Goal: Information Seeking & Learning: Learn about a topic

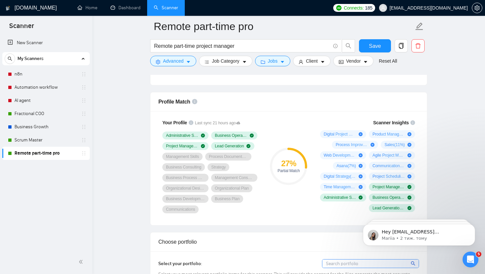
scroll to position [411, 0]
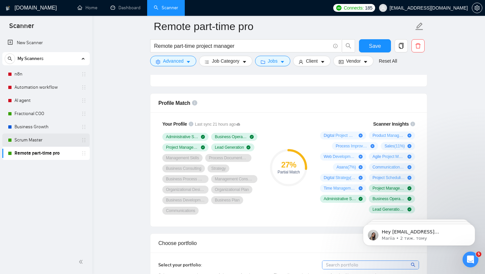
click at [55, 141] on link "Scrum Master" at bounding box center [46, 139] width 63 height 13
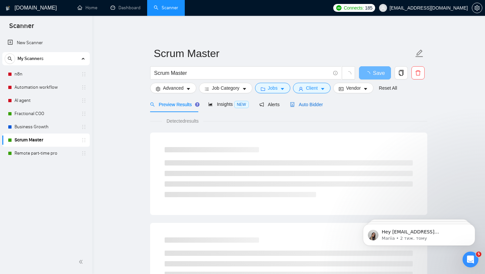
click at [238, 103] on span "Auto Bidder" at bounding box center [306, 104] width 33 height 5
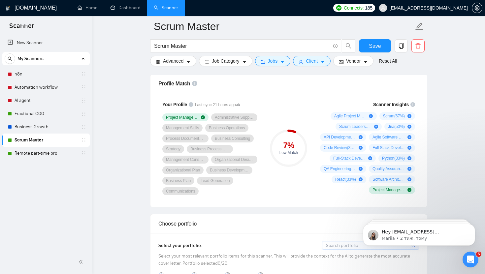
scroll to position [430, 0]
click at [55, 127] on link "Business Growth" at bounding box center [46, 126] width 63 height 13
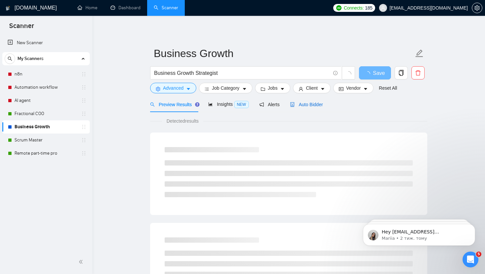
click at [238, 106] on span "Auto Bidder" at bounding box center [306, 104] width 33 height 5
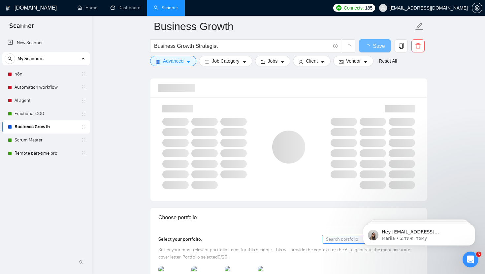
scroll to position [425, 0]
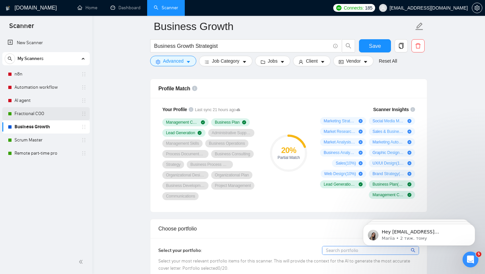
click at [46, 112] on link "Fractional COO" at bounding box center [46, 113] width 63 height 13
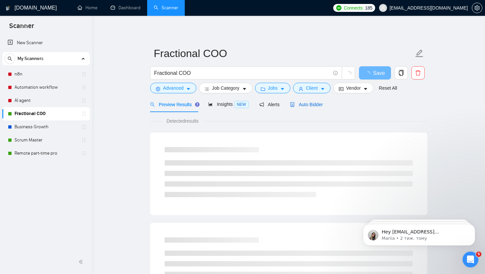
click at [238, 106] on span "Auto Bidder" at bounding box center [306, 104] width 33 height 5
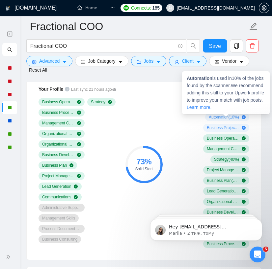
scroll to position [473, 0]
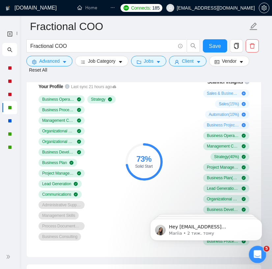
click at [238, 250] on div "Відкрити програму для спілкування Intercom" at bounding box center [257, 253] width 22 height 22
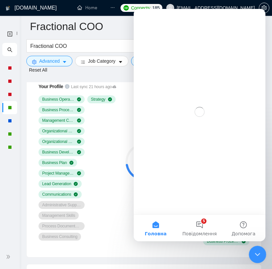
scroll to position [0, 0]
click at [238, 249] on icon "Закрити програму для спілкування Intercom" at bounding box center [257, 253] width 8 height 8
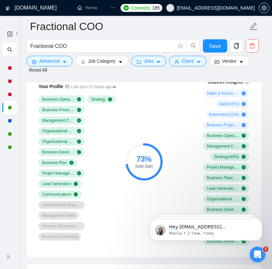
click at [238, 217] on body "Hey [EMAIL_ADDRESS][DOMAIN_NAME], Looks like your Upwork agency DM Wings ran ou…" at bounding box center [206, 227] width 127 height 41
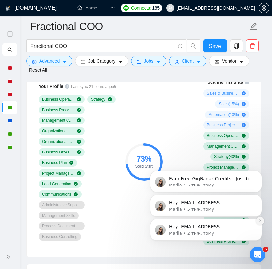
click at [238, 220] on icon "Dismiss notification" at bounding box center [261, 221] width 4 height 4
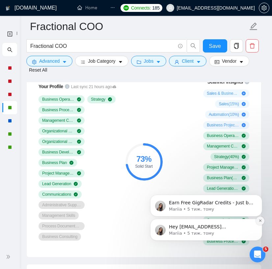
click at [238, 222] on icon "Dismiss notification" at bounding box center [261, 221] width 4 height 4
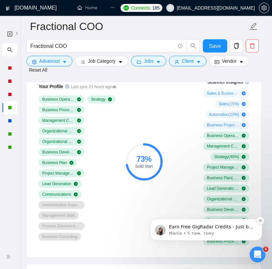
click at [238, 222] on icon "Dismiss notification" at bounding box center [261, 221] width 4 height 4
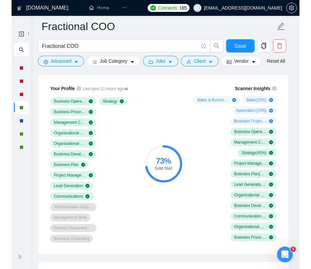
scroll to position [452, 0]
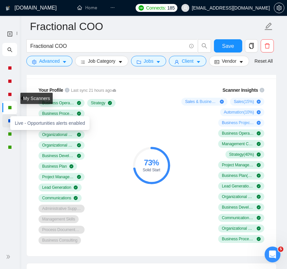
click at [8, 121] on div at bounding box center [10, 121] width 4 height 4
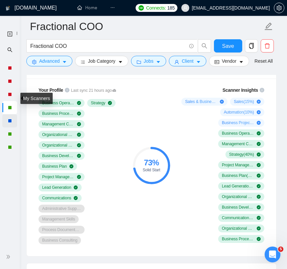
click at [7, 122] on div at bounding box center [10, 121] width 6 height 4
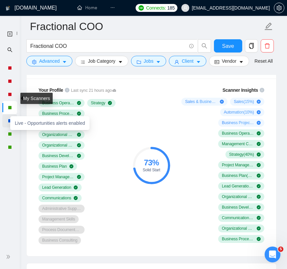
click at [7, 121] on div at bounding box center [10, 121] width 6 height 4
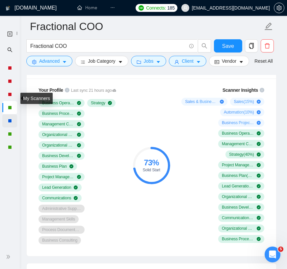
click at [7, 121] on div at bounding box center [10, 121] width 6 height 4
click at [17, 43] on ul "New Scanner" at bounding box center [10, 90] width 20 height 128
click at [19, 45] on ul "New Scanner" at bounding box center [10, 90] width 20 height 128
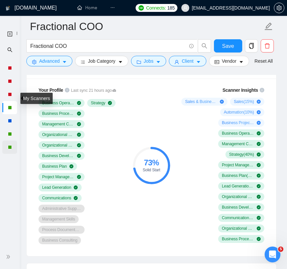
click at [8, 147] on div at bounding box center [10, 147] width 4 height 4
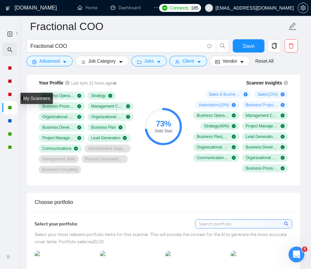
click at [9, 49] on icon "search" at bounding box center [9, 49] width 5 height 5
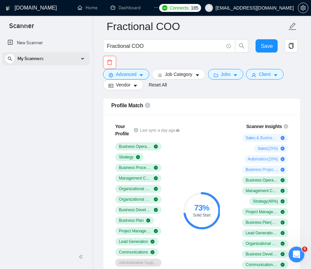
click at [53, 62] on div "My Scanners" at bounding box center [46, 58] width 83 height 13
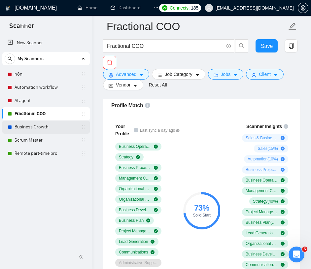
click at [26, 126] on link "Business Growth" at bounding box center [46, 126] width 63 height 13
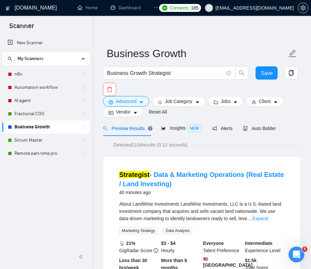
click at [238, 126] on span "Auto Bidder" at bounding box center [259, 128] width 33 height 5
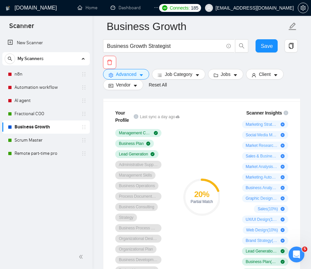
scroll to position [465, 0]
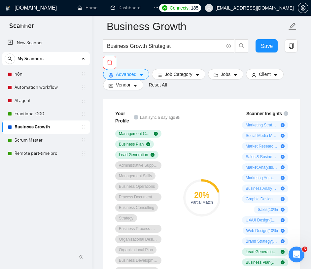
click at [77, 58] on div "My Scanners" at bounding box center [46, 58] width 83 height 13
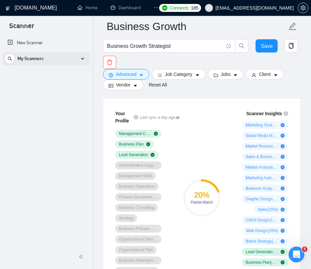
click at [77, 57] on div "My Scanners" at bounding box center [46, 58] width 83 height 13
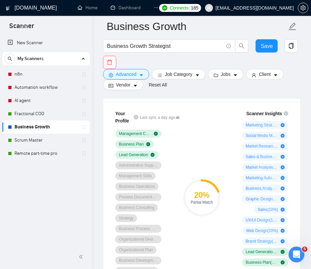
click at [75, 30] on div "Scanner" at bounding box center [46, 25] width 92 height 19
drag, startPoint x: 91, startPoint y: 31, endPoint x: 63, endPoint y: 31, distance: 27.7
click at [63, 31] on div "Scanner" at bounding box center [46, 25] width 92 height 19
click at [64, 31] on div "Scanner" at bounding box center [46, 25] width 92 height 19
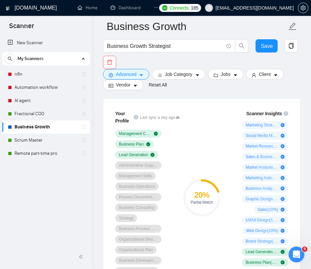
click at [41, 30] on div "Scanner" at bounding box center [46, 25] width 92 height 19
click at [83, 256] on span "double-left" at bounding box center [81, 256] width 7 height 7
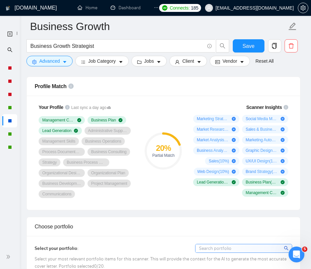
scroll to position [429, 0]
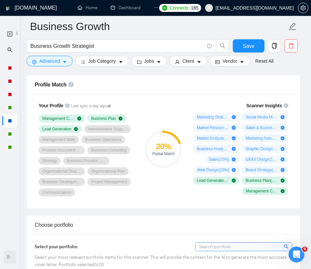
click at [8, 256] on icon "double-right" at bounding box center [8, 256] width 5 height 5
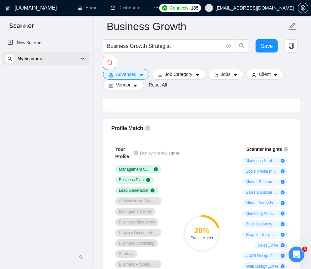
click at [76, 59] on div "My Scanners" at bounding box center [46, 58] width 83 height 13
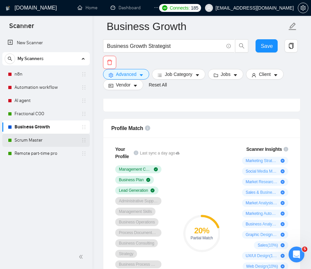
click at [41, 141] on link "Scrum Master" at bounding box center [46, 139] width 63 height 13
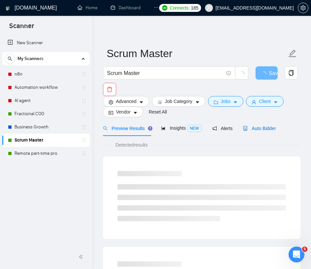
click at [238, 126] on span "Auto Bidder" at bounding box center [259, 128] width 33 height 5
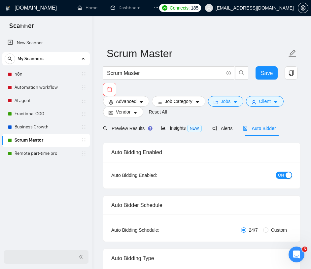
click at [79, 255] on icon "double-left" at bounding box center [80, 256] width 5 height 5
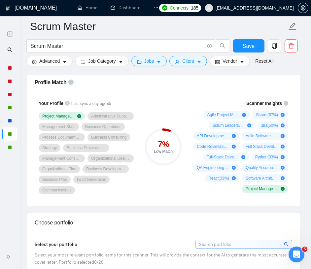
scroll to position [431, 0]
click at [10, 256] on icon "double-right" at bounding box center [8, 256] width 5 height 5
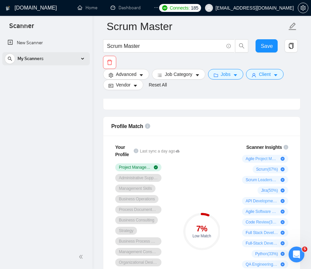
click at [79, 57] on div "My Scanners" at bounding box center [46, 58] width 83 height 13
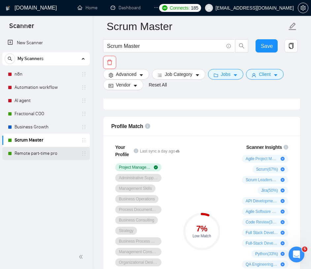
click at [63, 156] on link "Remote part-time pro" at bounding box center [46, 153] width 63 height 13
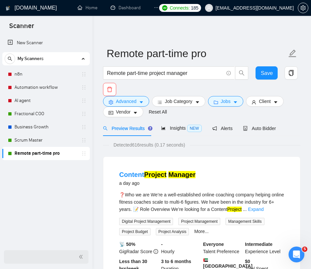
click at [79, 256] on icon "double-left" at bounding box center [80, 256] width 3 height 4
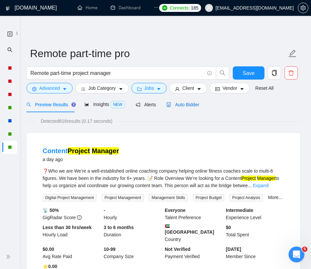
click at [191, 105] on span "Auto Bidder" at bounding box center [182, 104] width 33 height 5
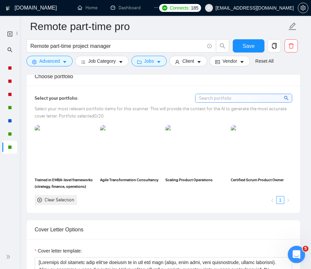
scroll to position [580, 0]
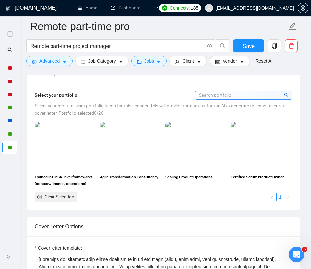
click at [231, 8] on span "[EMAIL_ADDRESS][DOMAIN_NAME]" at bounding box center [254, 8] width 78 height 0
click at [136, 104] on span "Select your most relevant portfolio items for this scanner. This will provide t…" at bounding box center [161, 109] width 252 height 13
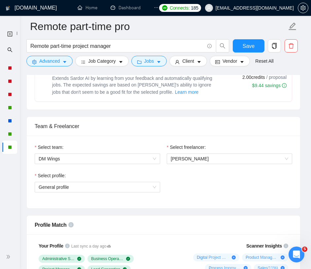
scroll to position [290, 0]
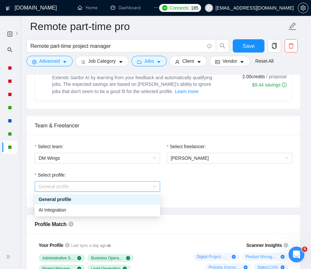
click at [137, 188] on span "General profile" at bounding box center [97, 186] width 117 height 10
click at [117, 199] on div "General profile" at bounding box center [97, 198] width 117 height 7
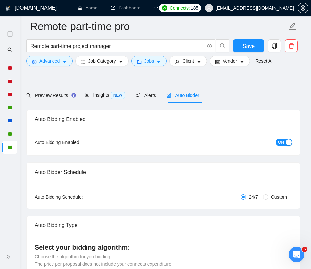
scroll to position [0, 0]
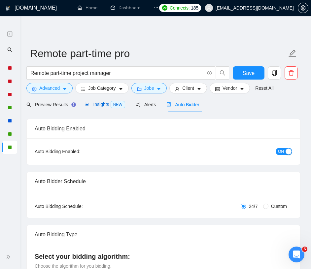
click at [95, 106] on span "Insights NEW" at bounding box center [104, 104] width 40 height 5
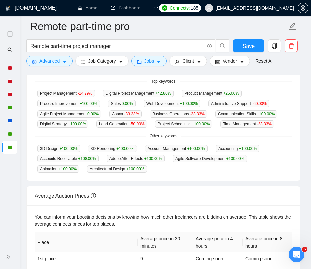
scroll to position [247, 0]
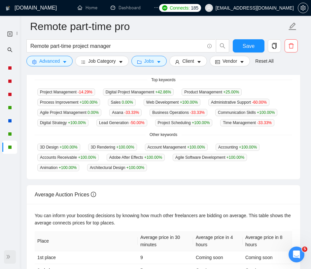
click at [9, 254] on icon "double-right" at bounding box center [8, 256] width 5 height 5
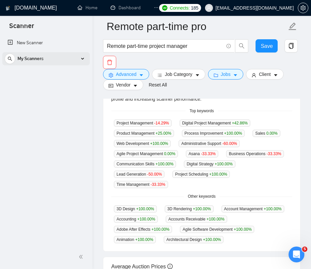
click at [57, 59] on div "My Scanners" at bounding box center [46, 58] width 83 height 13
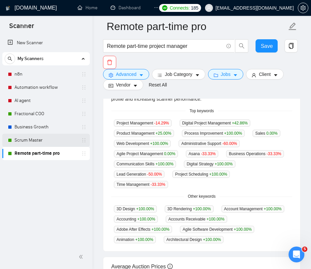
click at [28, 141] on link "Scrum Master" at bounding box center [46, 139] width 63 height 13
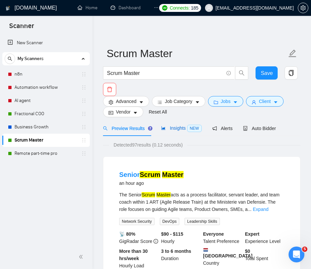
click at [186, 128] on span "Insights NEW" at bounding box center [181, 127] width 40 height 5
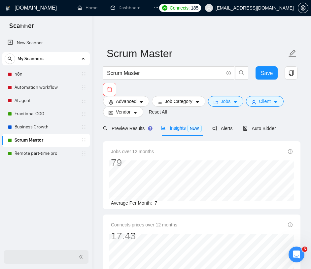
click at [81, 256] on icon "double-left" at bounding box center [80, 256] width 5 height 5
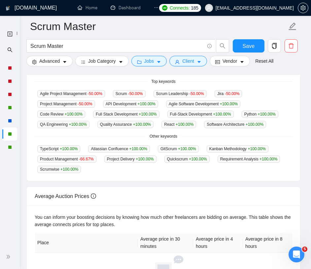
scroll to position [246, 0]
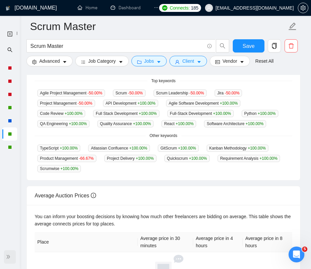
click at [10, 256] on icon "double-right" at bounding box center [8, 256] width 3 height 4
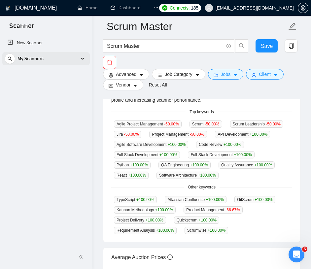
click at [39, 58] on span "My Scanners" at bounding box center [30, 58] width 26 height 13
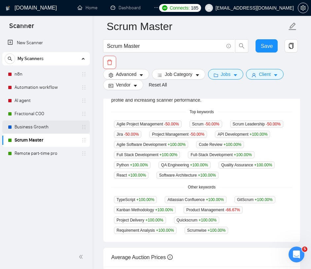
click at [34, 124] on link "Business Growth" at bounding box center [46, 126] width 63 height 13
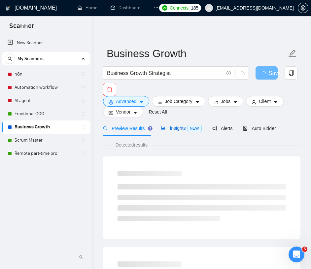
click at [172, 126] on span "Insights NEW" at bounding box center [181, 127] width 40 height 5
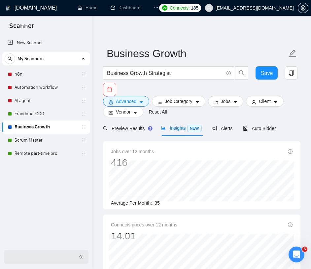
click at [81, 259] on span "double-left" at bounding box center [81, 256] width 7 height 7
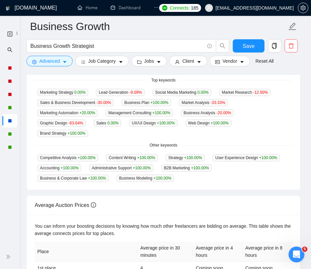
scroll to position [247, 0]
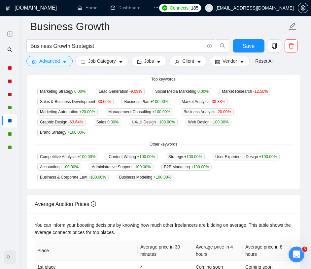
click at [9, 256] on icon "double-right" at bounding box center [8, 256] width 5 height 5
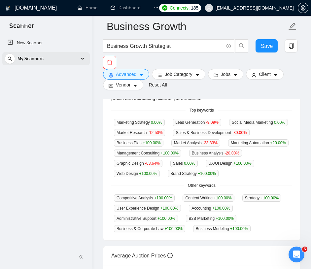
click at [64, 55] on div "My Scanners" at bounding box center [46, 58] width 83 height 13
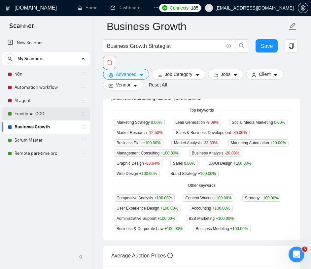
click at [39, 114] on link "Fractional COO" at bounding box center [46, 113] width 63 height 13
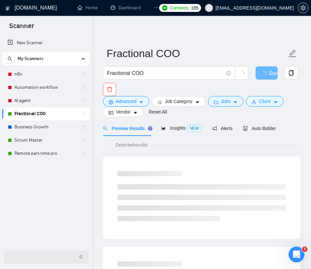
click at [80, 258] on icon "double-left" at bounding box center [80, 256] width 5 height 5
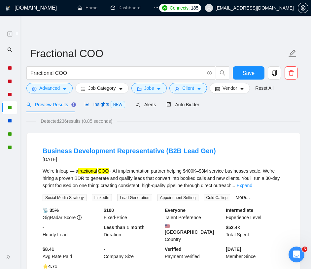
click at [102, 104] on span "Insights NEW" at bounding box center [104, 104] width 40 height 5
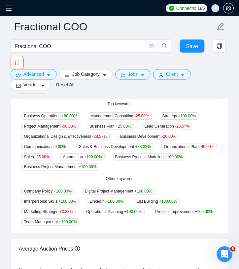
scroll to position [267, 0]
